Goal: Check status: Check status

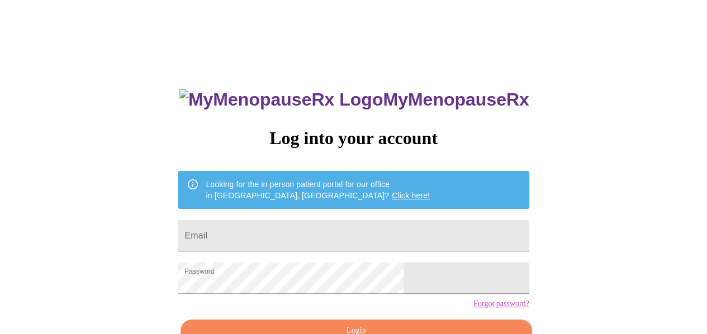
click at [312, 239] on input "Email" at bounding box center [353, 235] width 351 height 31
type input "danielle.washington2023@gmail.com"
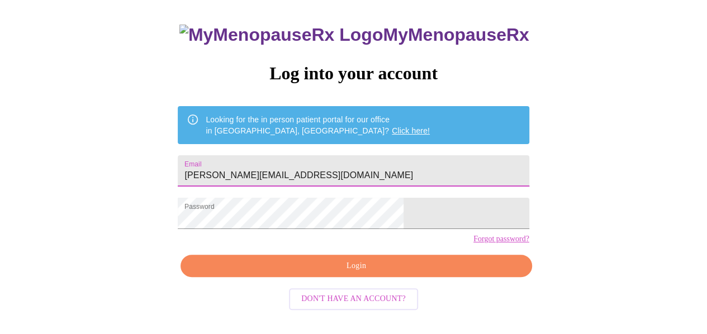
click at [362, 273] on span "Login" at bounding box center [355, 266] width 325 height 14
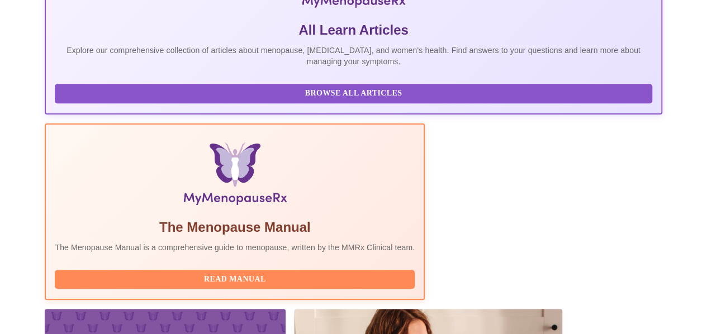
scroll to position [349, 0]
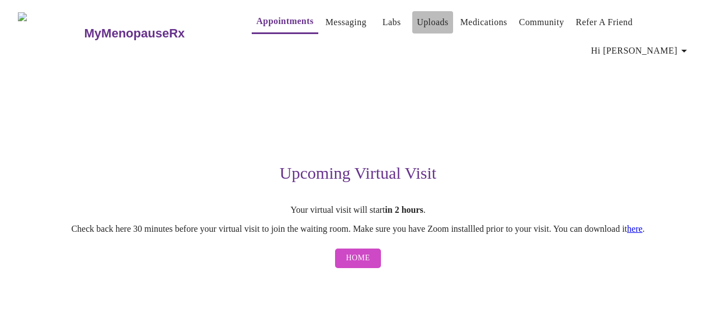
click at [416, 15] on link "Uploads" at bounding box center [432, 23] width 32 height 16
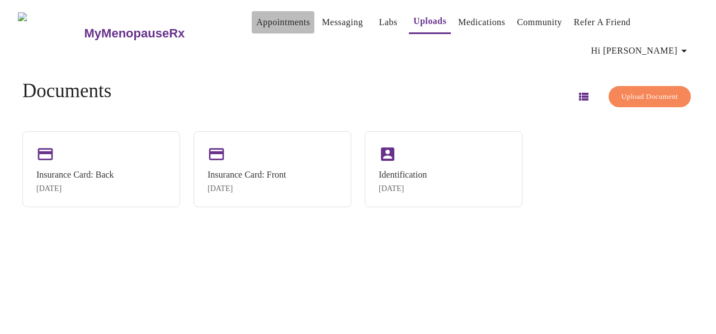
click at [256, 21] on link "Appointments" at bounding box center [283, 23] width 54 height 16
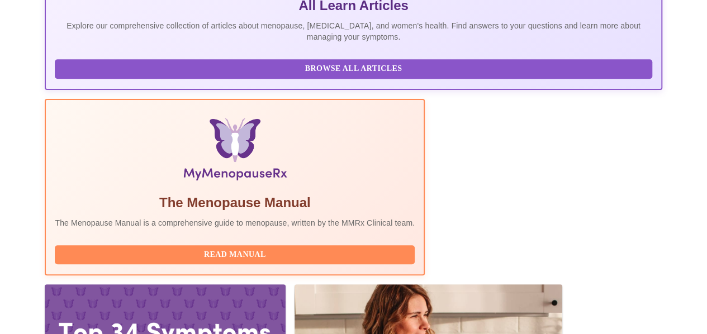
scroll to position [349, 0]
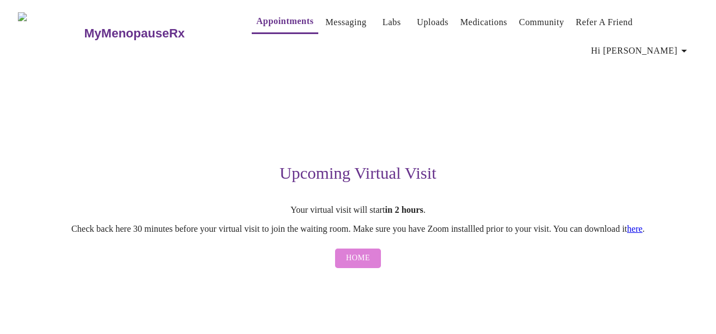
click at [361, 266] on span "Home" at bounding box center [358, 259] width 24 height 14
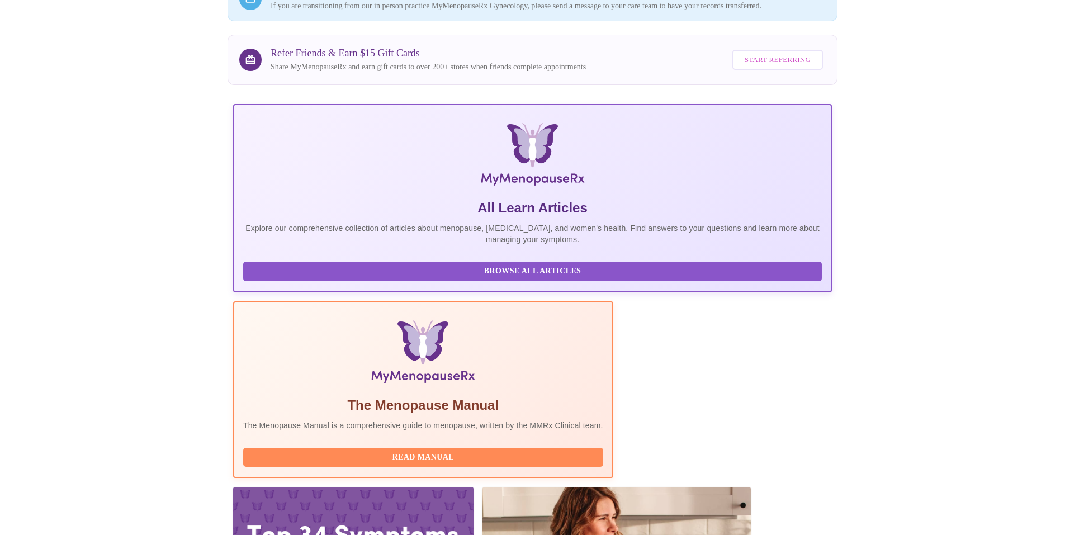
scroll to position [135, 0]
